Goal: Communication & Community: Answer question/provide support

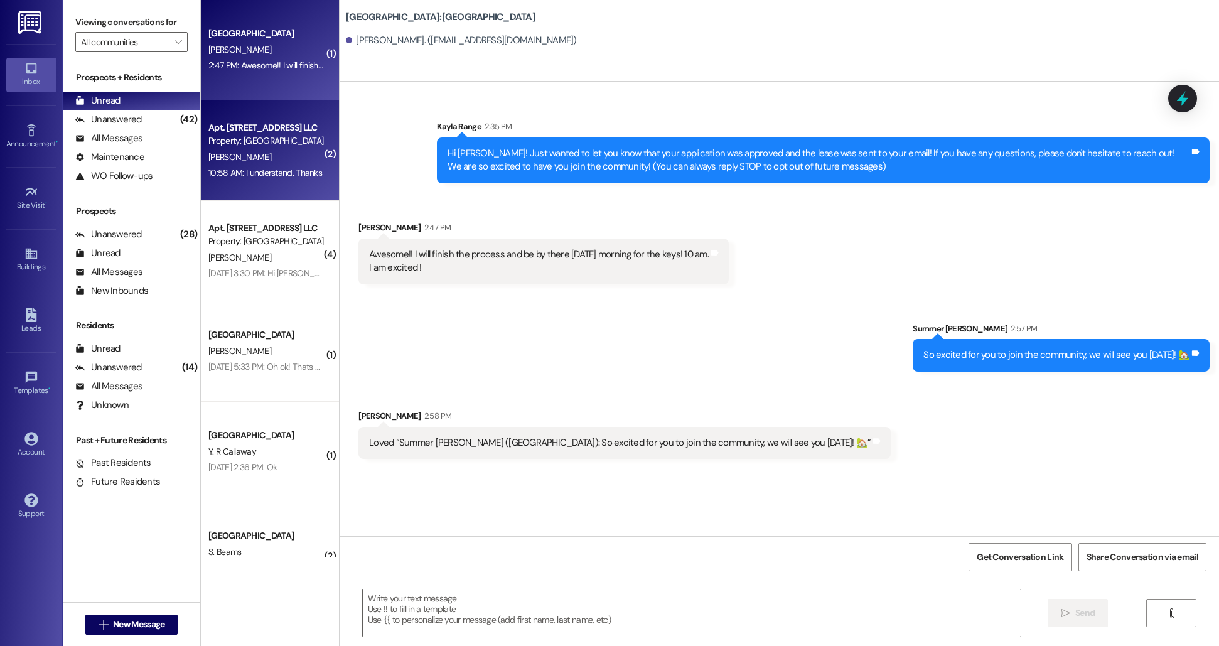
click at [261, 156] on div "[PERSON_NAME]" at bounding box center [266, 157] width 119 height 16
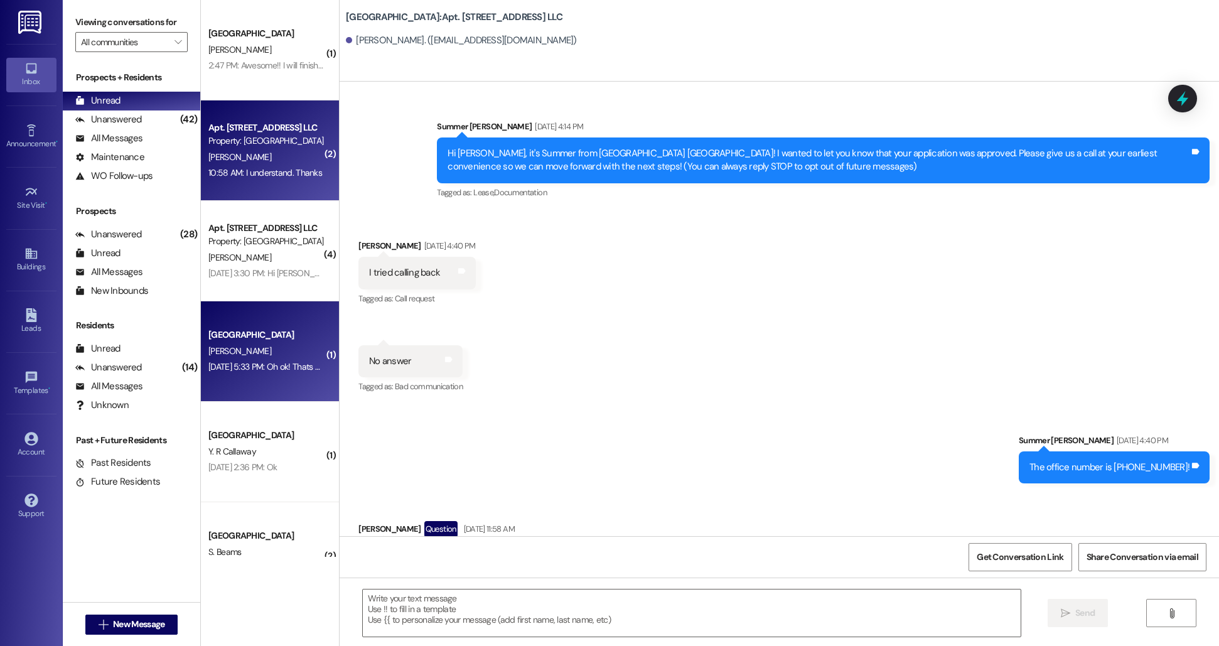
scroll to position [33223, 0]
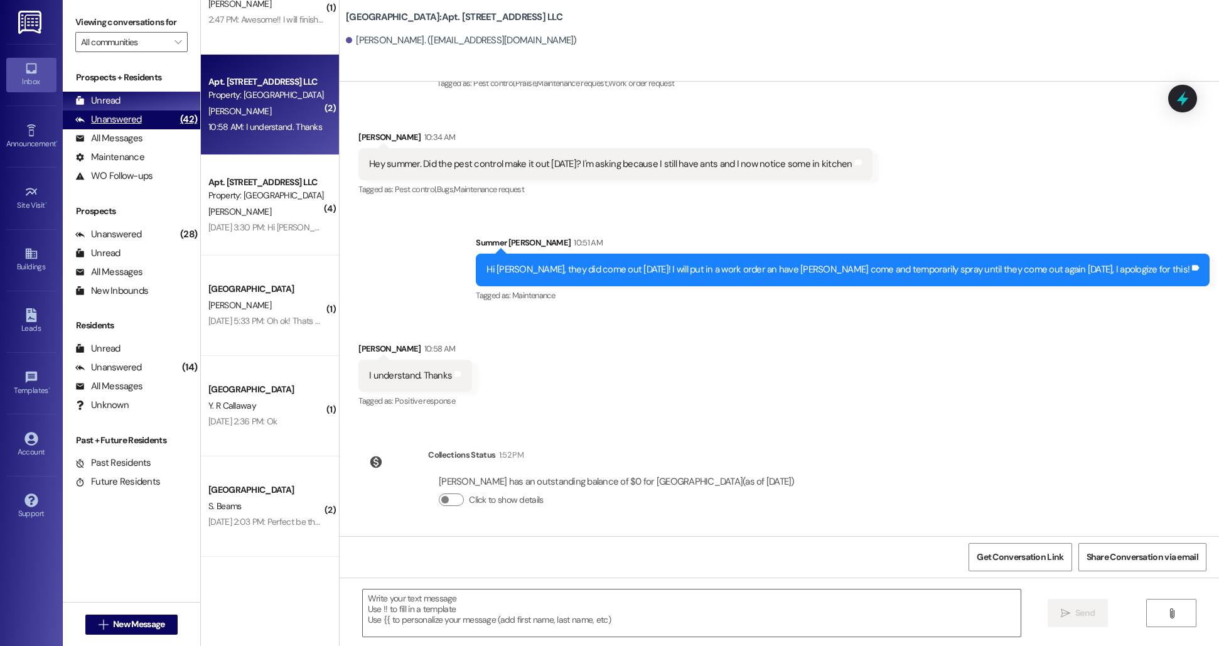
click at [143, 122] on div "Unanswered (42)" at bounding box center [131, 119] width 137 height 19
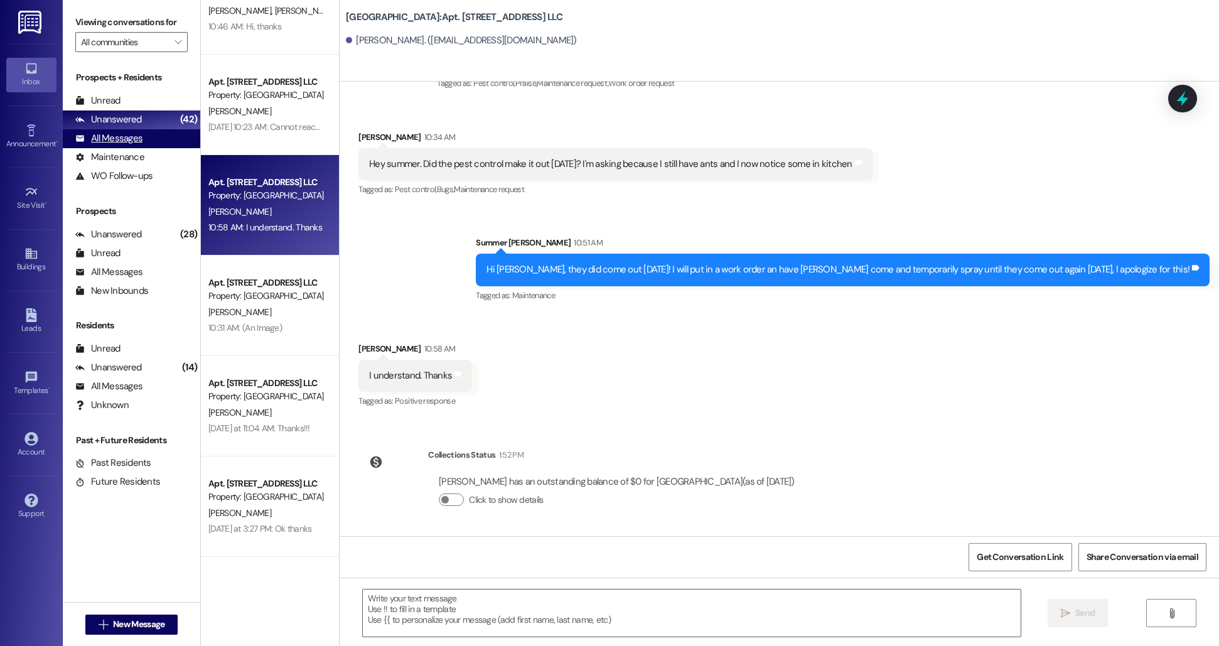
click at [138, 137] on div "All Messages" at bounding box center [108, 138] width 67 height 13
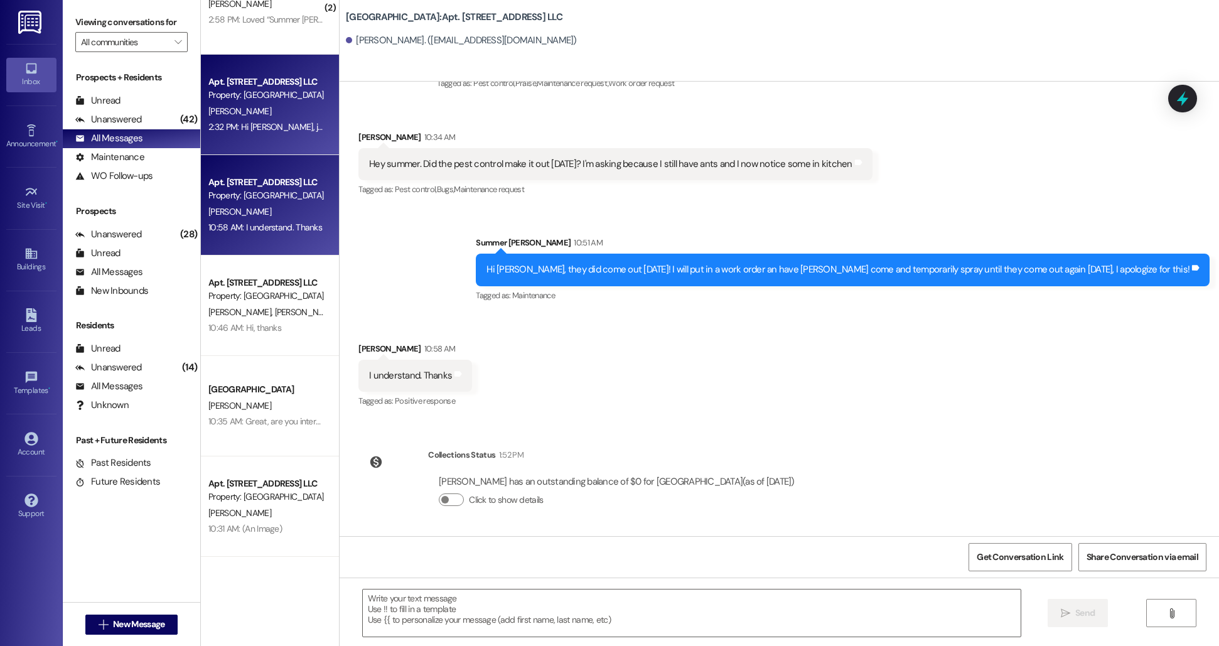
scroll to position [0, 0]
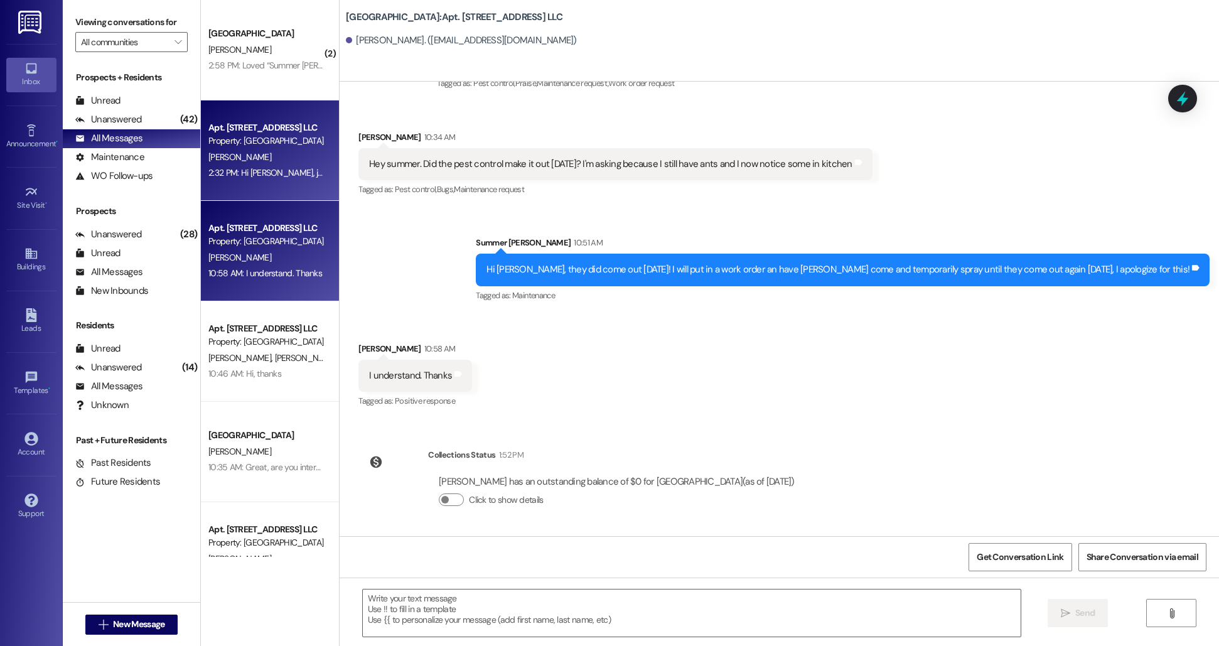
click at [257, 175] on div "2:32 PM: Hi [PERSON_NAME], just wanted to let you know that I just sent the new…" at bounding box center [482, 172] width 548 height 11
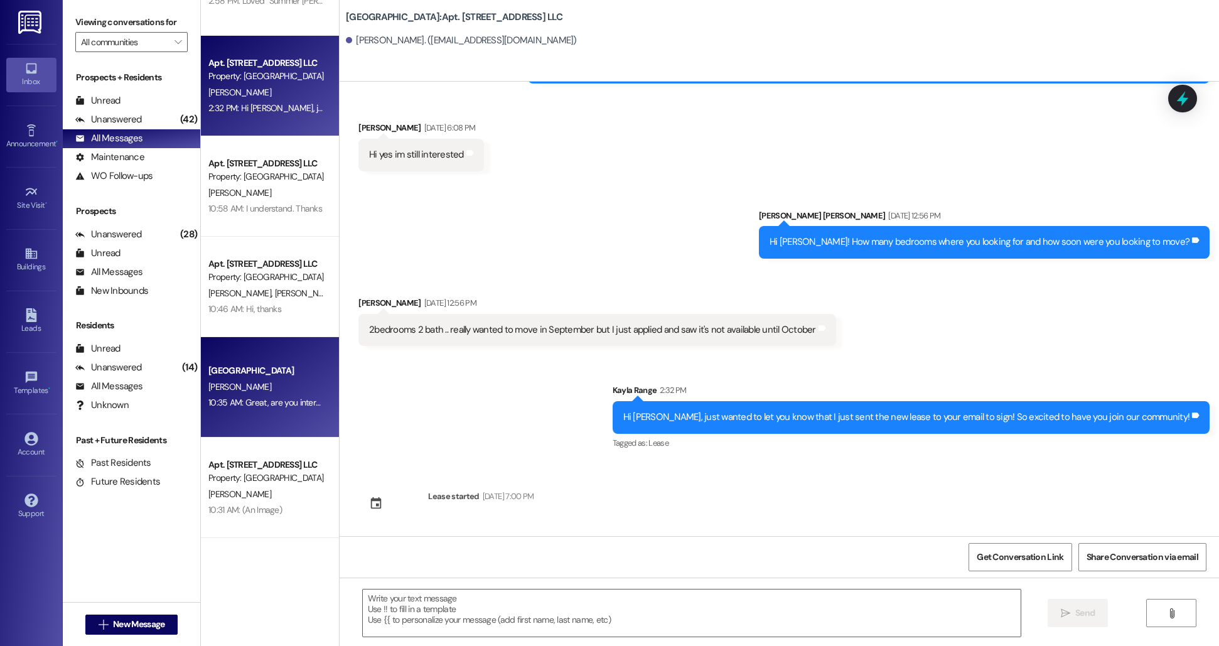
scroll to position [67, 0]
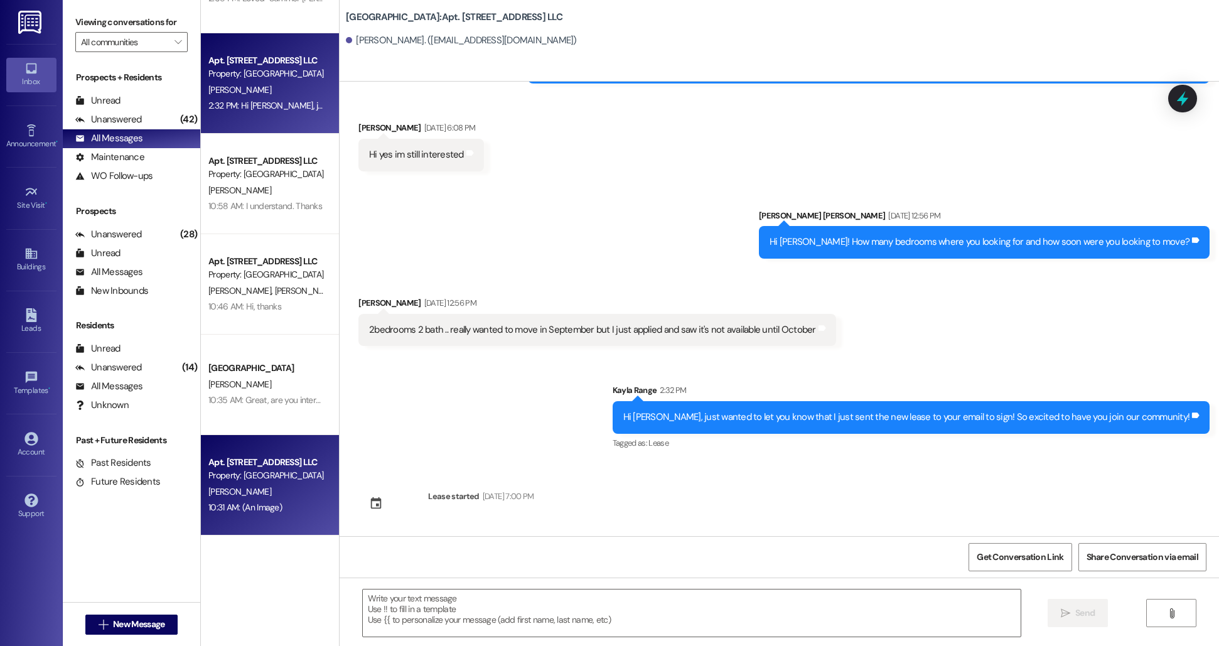
click at [249, 452] on div "Apt. [STREET_ADDRESS] LLC Property: [GEOGRAPHIC_DATA][PERSON_NAME] 10:31 AM: (A…" at bounding box center [270, 485] width 138 height 100
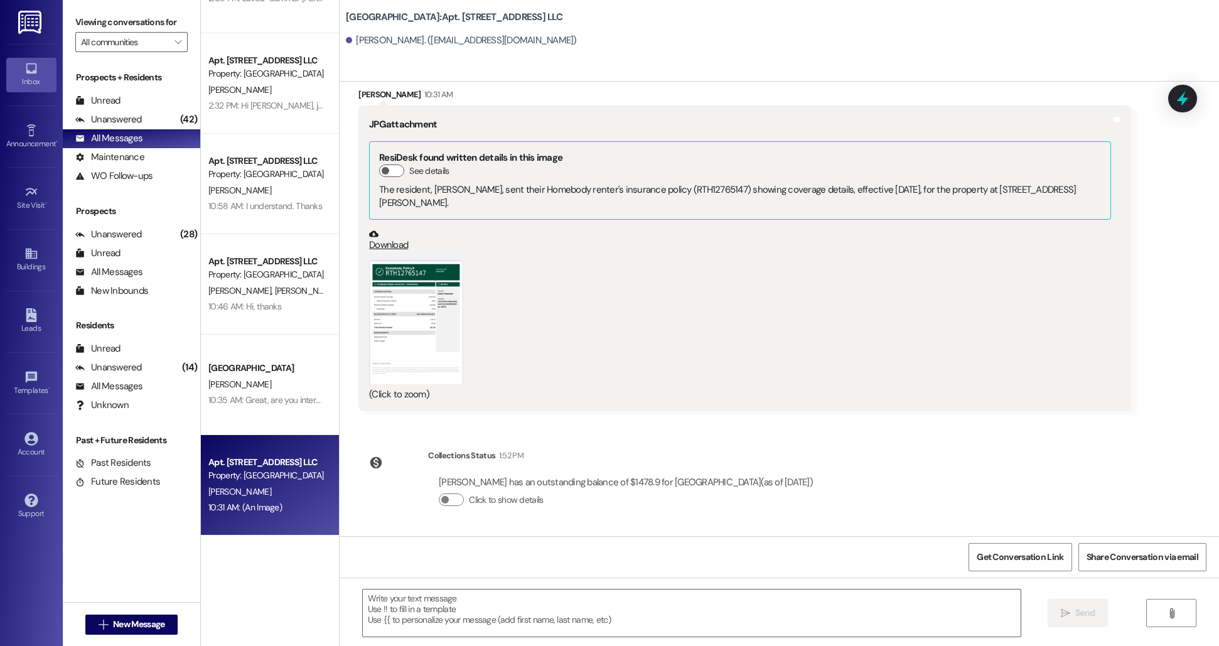
click at [424, 323] on button "Zoom image" at bounding box center [416, 318] width 94 height 132
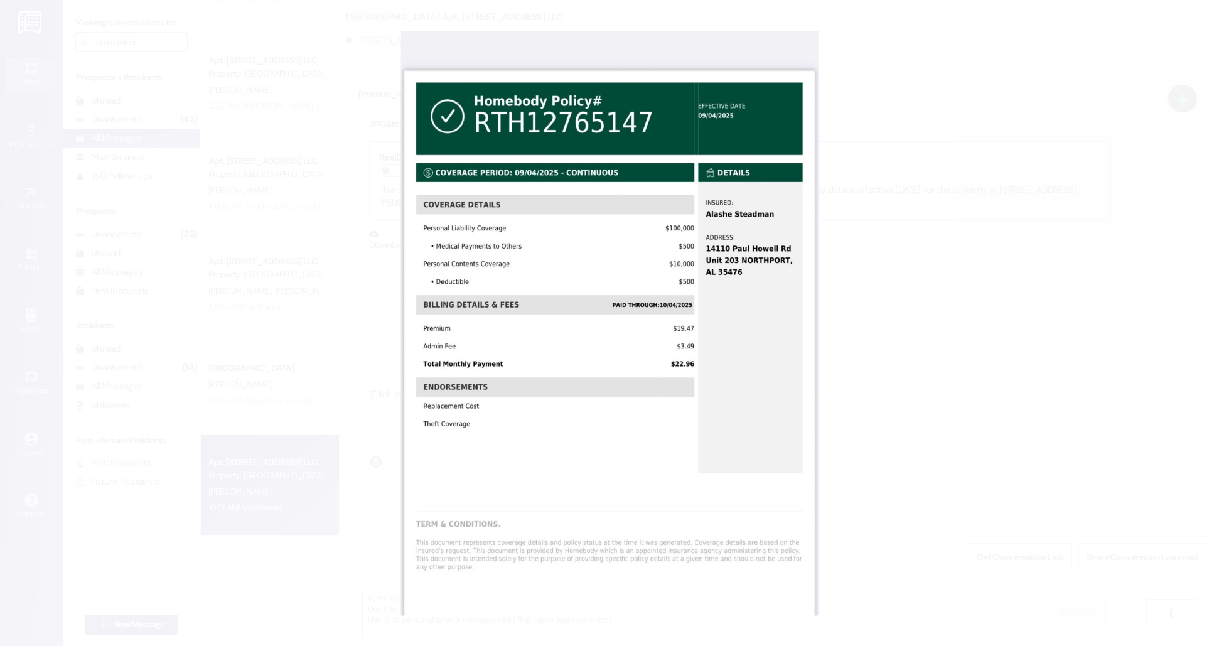
scroll to position [12849, 0]
